Goal: Transaction & Acquisition: Book appointment/travel/reservation

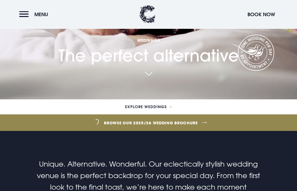
scroll to position [94, 0]
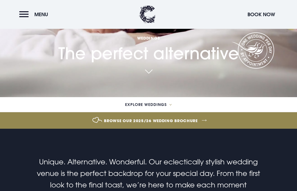
click at [172, 105] on icon at bounding box center [170, 105] width 2 height 2
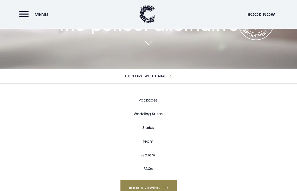
scroll to position [123, 0]
click at [159, 121] on link "Wedding Suites" at bounding box center [148, 114] width 29 height 14
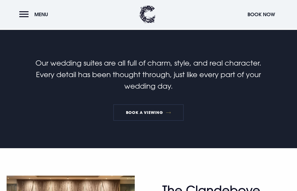
scroll to position [180, 0]
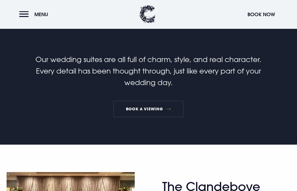
click at [171, 118] on link "Book a viewing" at bounding box center [148, 109] width 70 height 16
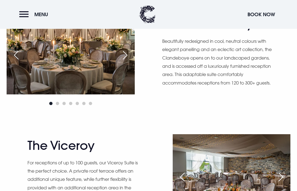
scroll to position [337, 0]
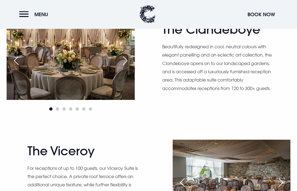
click at [149, 140] on div "The Clandeboye Beautifully redesigned in cool, neutral colours with elegant pan…" at bounding box center [148, 64] width 297 height 152
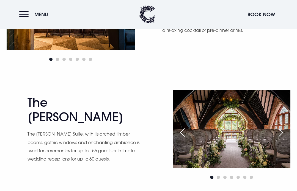
scroll to position [627, 0]
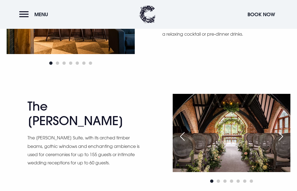
click at [23, 16] on button "Menu" at bounding box center [35, 15] width 32 height 12
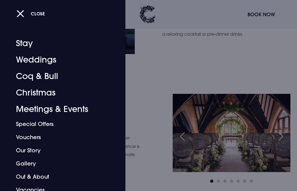
click at [27, 46] on link "Stay" at bounding box center [59, 43] width 86 height 16
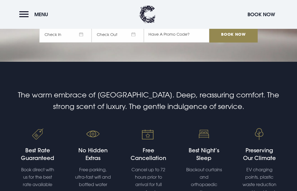
click at [82, 43] on span "Check In" at bounding box center [65, 34] width 52 height 16
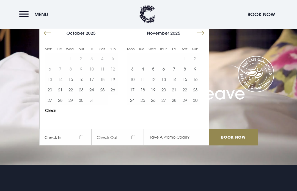
click at [198, 38] on button "Move forward to switch to the next month." at bounding box center [200, 33] width 10 height 10
click at [200, 38] on button "Move forward to switch to the next month." at bounding box center [200, 33] width 10 height 10
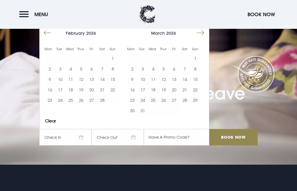
click at [203, 38] on button "Move forward to switch to the next month." at bounding box center [200, 33] width 10 height 10
click at [201, 38] on button "Move forward to switch to the next month." at bounding box center [200, 33] width 10 height 10
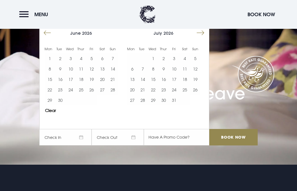
click at [174, 105] on button "31" at bounding box center [174, 100] width 10 height 10
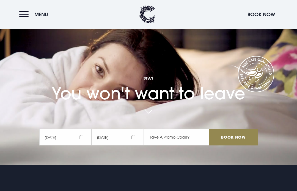
click at [246, 146] on input "Book Now" at bounding box center [233, 137] width 48 height 16
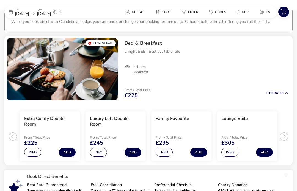
scroll to position [38, 0]
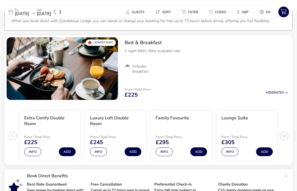
click at [191, 123] on li "Family Favourite From / Total Price £295 Info Add" at bounding box center [181, 136] width 60 height 50
click at [168, 151] on button "Info" at bounding box center [164, 152] width 17 height 9
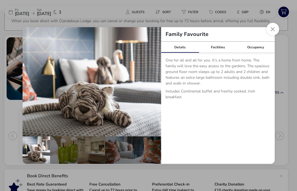
click at [273, 27] on button "Close dialog" at bounding box center [272, 29] width 13 height 13
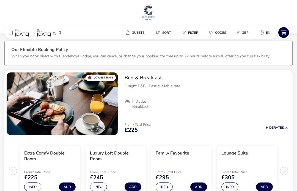
scroll to position [0, 0]
